Goal: Transaction & Acquisition: Book appointment/travel/reservation

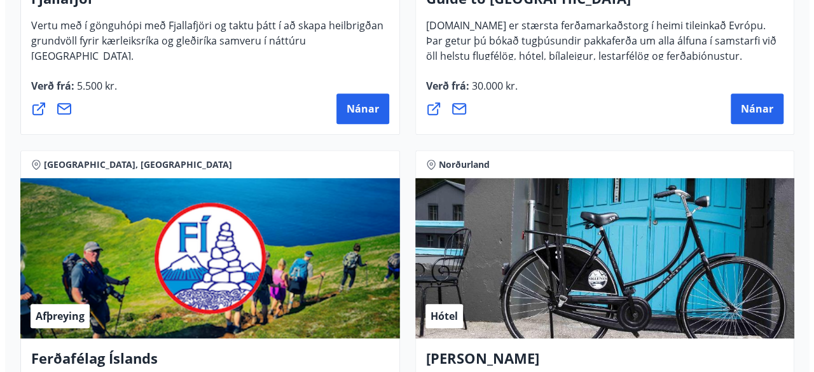
scroll to position [445, 0]
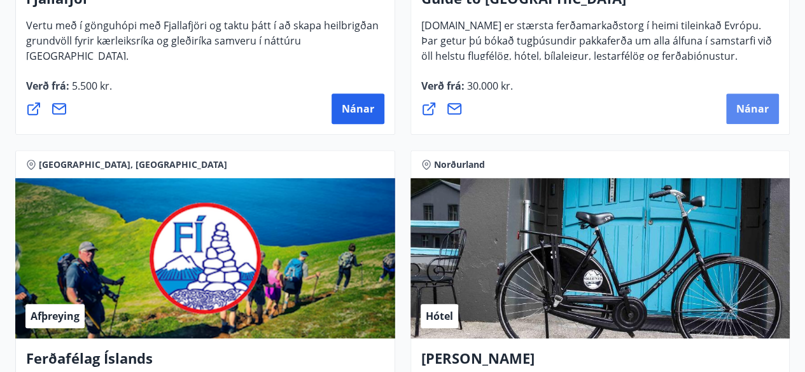
click at [750, 104] on span "Nánar" at bounding box center [752, 109] width 32 height 14
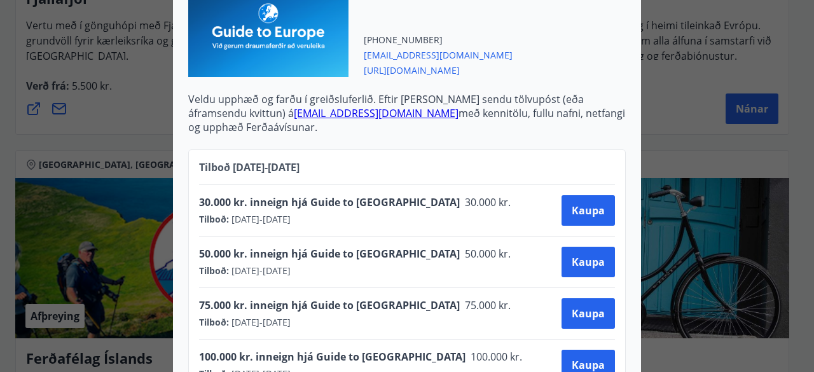
scroll to position [658, 0]
click at [676, 135] on div "Guide to [GEOGRAPHIC_DATA] Notkunarleiðbeiningar: Til að nýta Ferðaávísun á [DO…" at bounding box center [407, 186] width 814 height 372
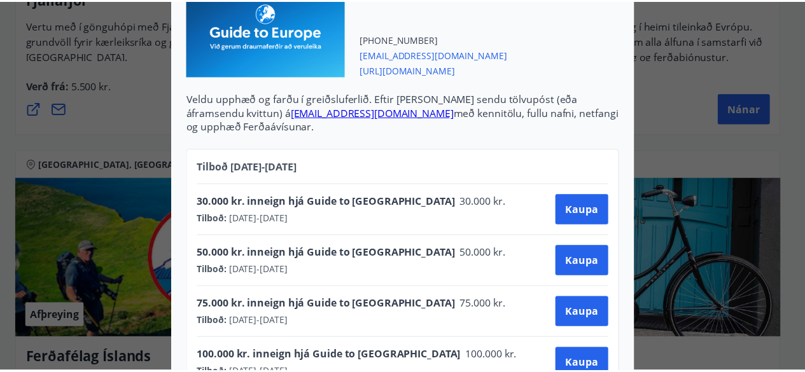
scroll to position [0, 0]
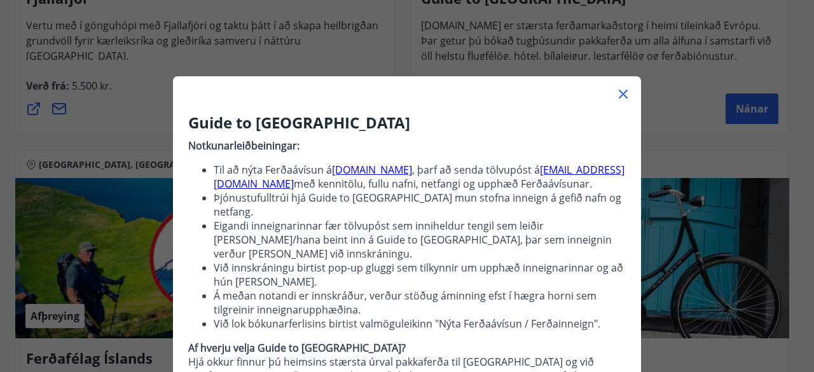
click at [619, 93] on icon at bounding box center [623, 94] width 9 height 9
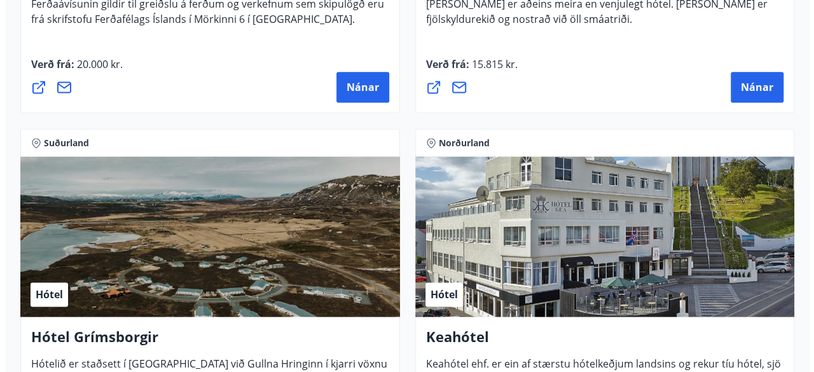
scroll to position [954, 0]
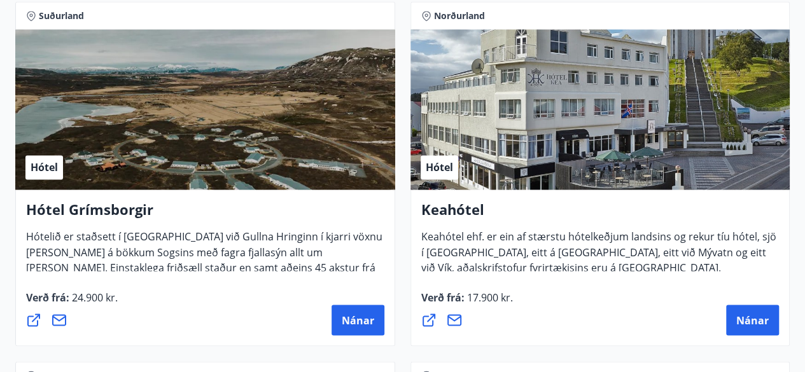
click at [644, 54] on div "Hótel" at bounding box center [600, 109] width 380 height 160
click at [751, 317] on span "Nánar" at bounding box center [752, 320] width 32 height 14
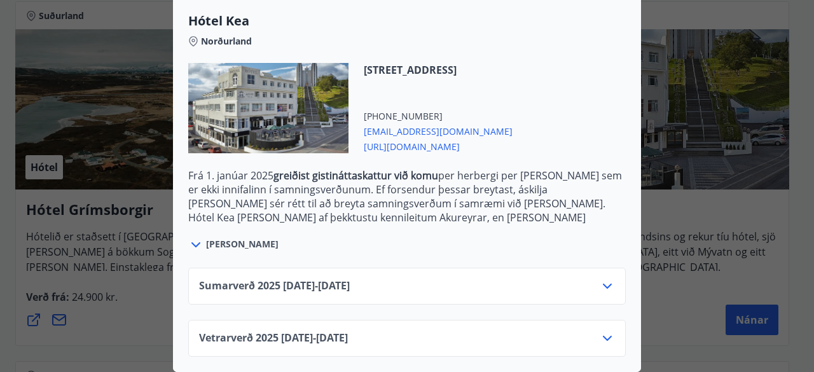
scroll to position [352, 0]
click at [501, 333] on div "Vetrarverð [PHONE_NUMBER][DATE] - [DATE]" at bounding box center [407, 343] width 416 height 25
click at [606, 331] on icon at bounding box center [607, 338] width 15 height 15
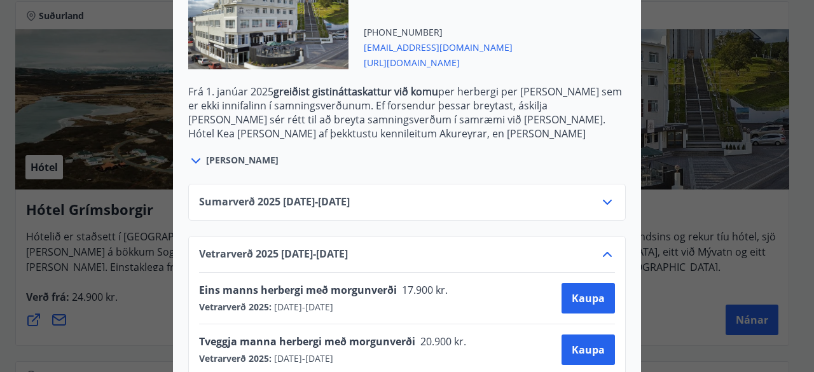
scroll to position [455, 0]
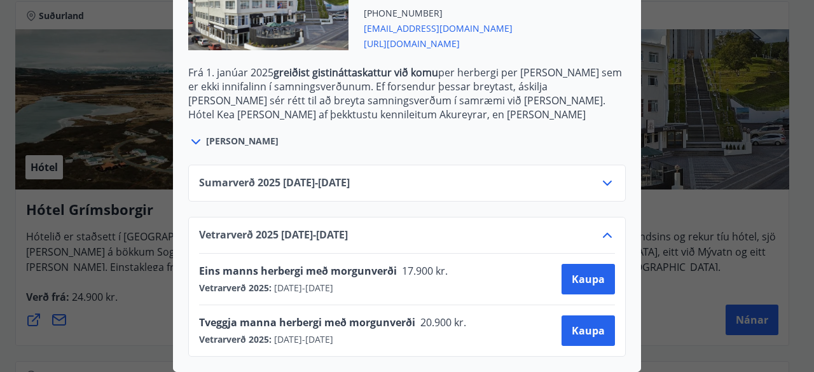
click at [138, 256] on div "Keahótel Fyrir bókanir og frekari upplýsingar vinsamlegast sendið póst á netfan…" at bounding box center [407, 186] width 814 height 372
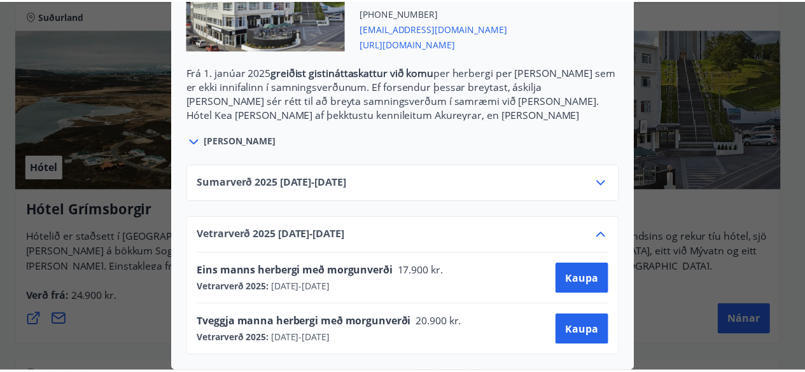
scroll to position [0, 0]
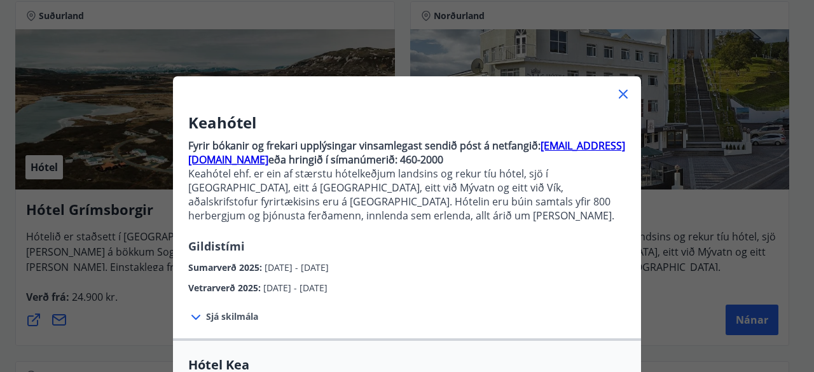
click at [625, 96] on icon at bounding box center [623, 94] width 15 height 15
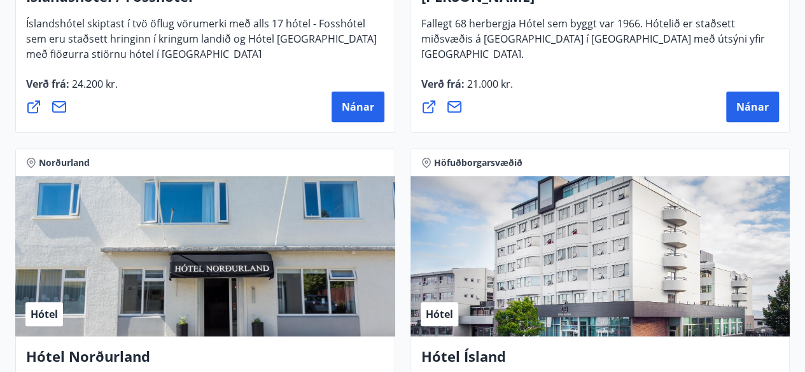
scroll to position [2608, 0]
